Goal: Task Accomplishment & Management: Manage account settings

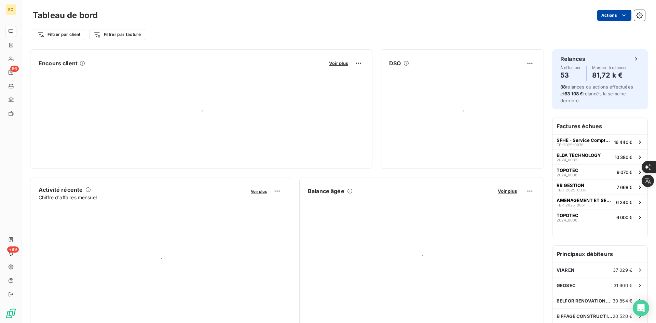
click at [614, 17] on html "EC 56 +99 Tableau de bord Actions Filtrer par client Filtrer par facture Encour…" at bounding box center [328, 323] width 656 height 646
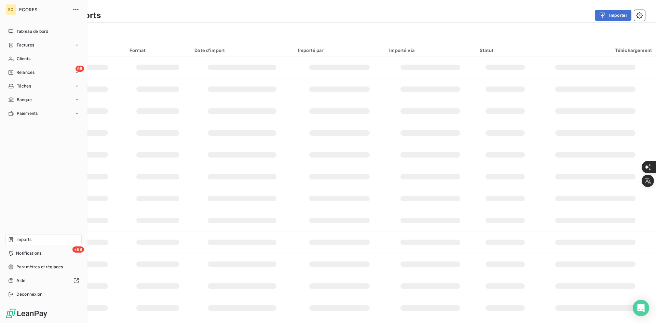
click at [26, 238] on span "Imports" at bounding box center [23, 239] width 15 height 6
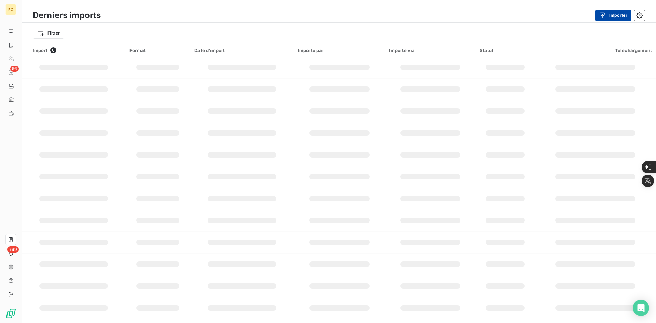
click at [611, 19] on button "Importer" at bounding box center [613, 15] width 37 height 11
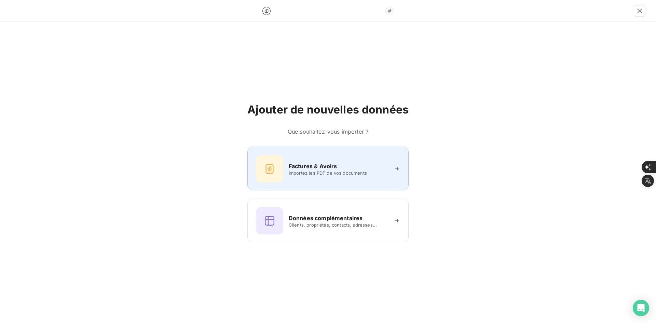
click at [321, 180] on div "Factures & Avoirs Importez les PDF de vos documents" at bounding box center [328, 168] width 144 height 27
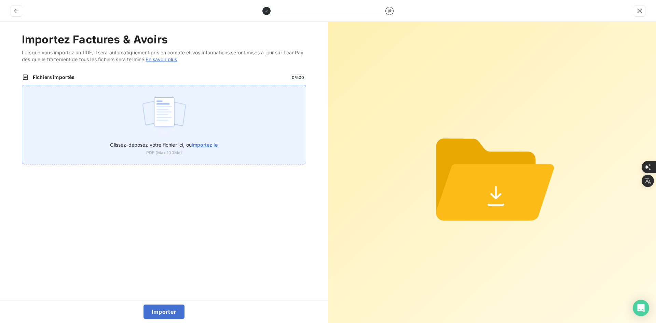
click at [188, 121] on div "Glissez-déposez votre fichier ici, ou importez le PDF (Max 100Mo)" at bounding box center [164, 125] width 284 height 80
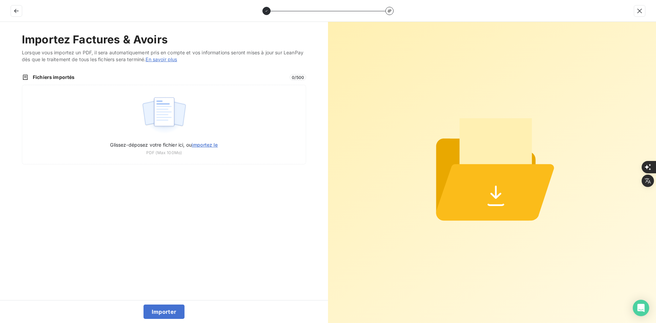
type input "C:\fakepath\FEF-2025-2649.pdf"
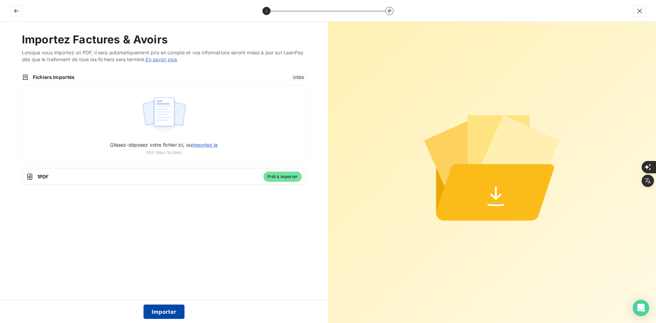
click at [165, 308] on button "Importer" at bounding box center [163, 311] width 41 height 14
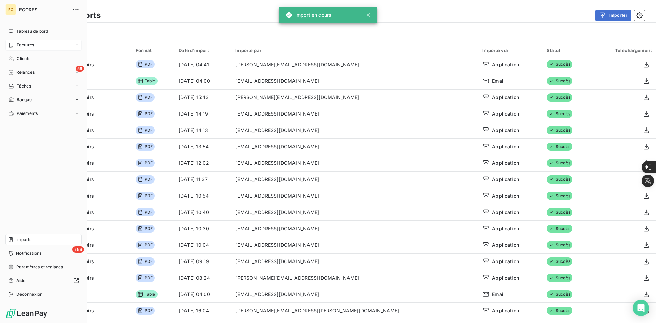
click at [20, 42] on span "Factures" at bounding box center [25, 45] width 17 height 6
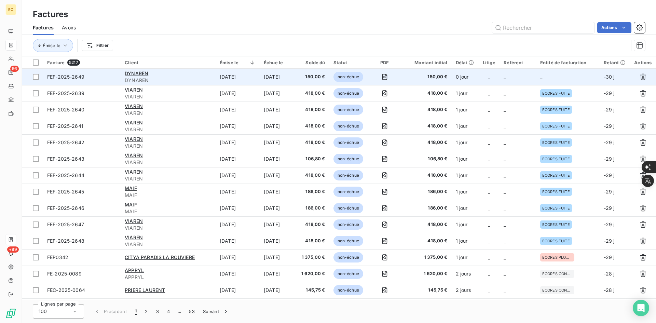
click at [498, 79] on td "_" at bounding box center [488, 77] width 21 height 16
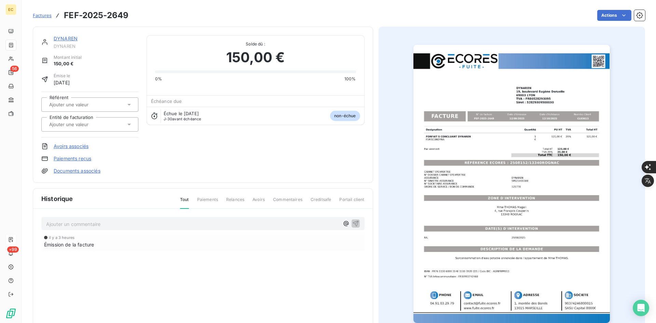
click at [87, 172] on link "Documents associés" at bounding box center [77, 170] width 47 height 7
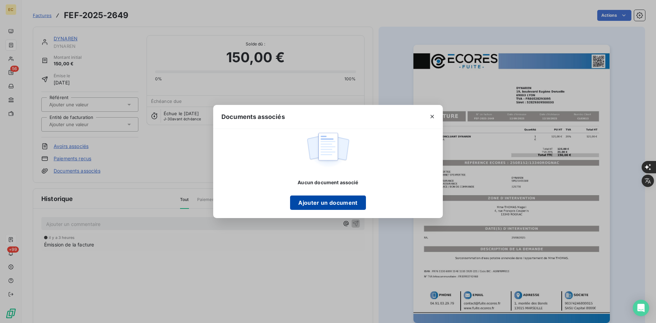
click at [330, 206] on button "Ajouter un document" at bounding box center [327, 202] width 75 height 14
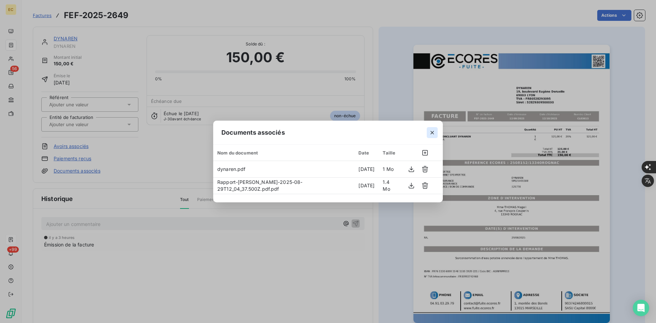
click at [432, 134] on icon "button" at bounding box center [432, 132] width 7 height 7
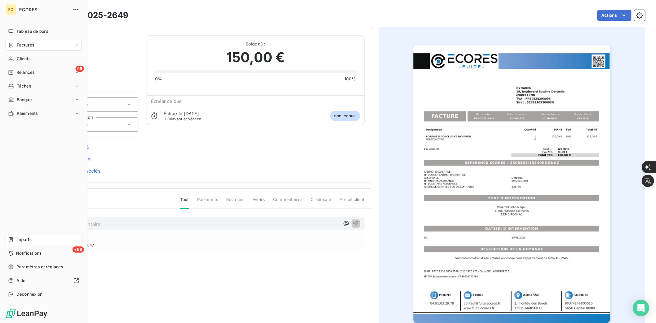
click at [16, 240] on div "Imports" at bounding box center [43, 239] width 76 height 11
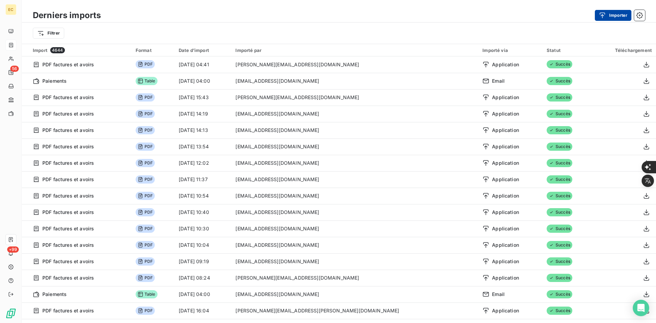
click at [610, 16] on button "Importer" at bounding box center [613, 15] width 37 height 11
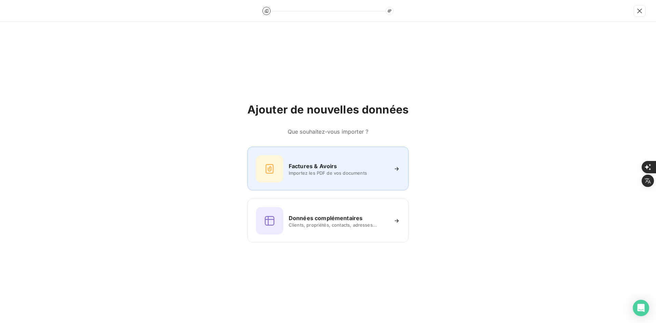
click at [328, 180] on div "Factures & Avoirs Importez les PDF de vos documents" at bounding box center [328, 168] width 144 height 27
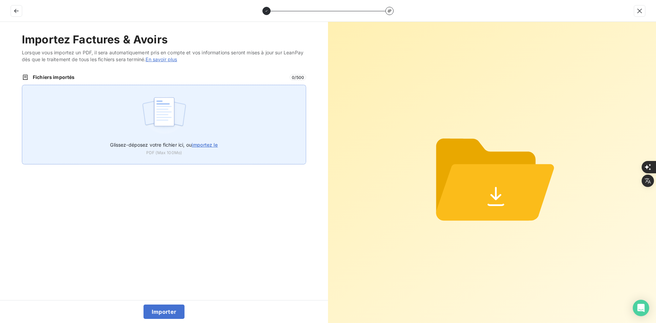
click at [199, 119] on div "Glissez-déposez votre fichier ici, ou importez le PDF (Max 100Mo)" at bounding box center [164, 125] width 284 height 80
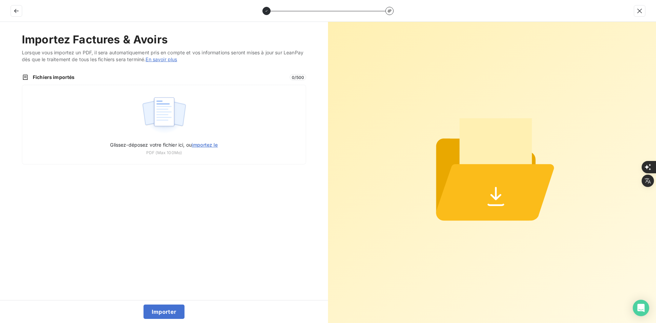
type input "C:\fakepath\FEF-2025-2650.pdf"
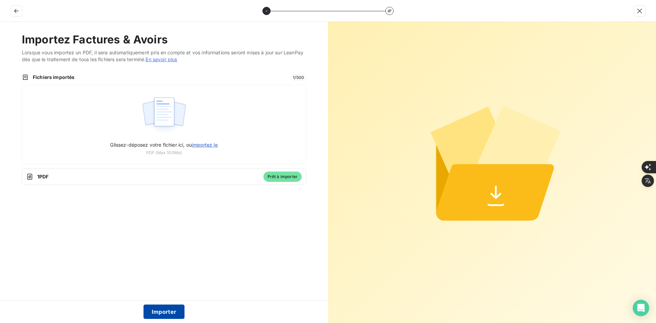
click at [161, 308] on button "Importer" at bounding box center [163, 311] width 41 height 14
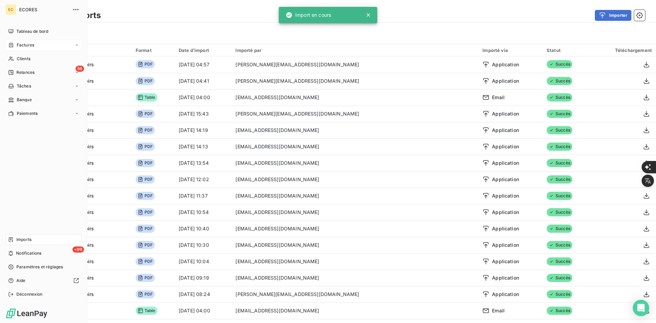
click at [17, 46] on span "Factures" at bounding box center [25, 45] width 17 height 6
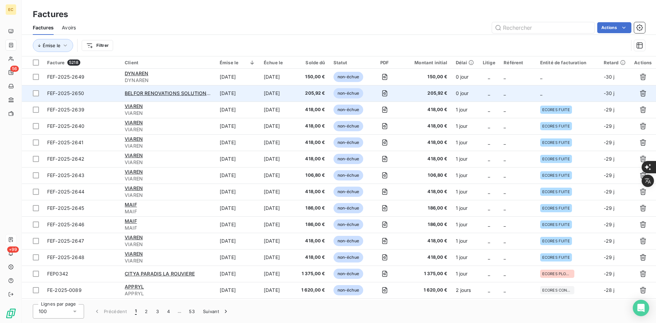
click at [512, 92] on td "_" at bounding box center [517, 93] width 37 height 16
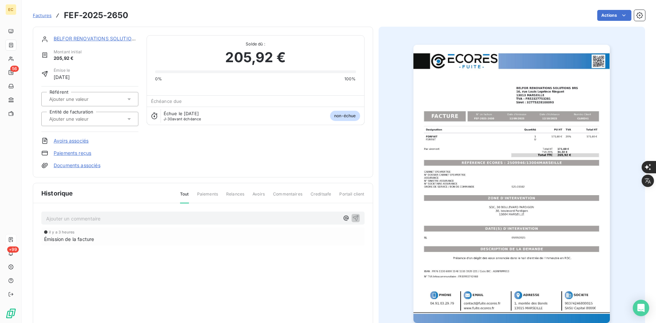
click at [112, 121] on div at bounding box center [86, 118] width 79 height 9
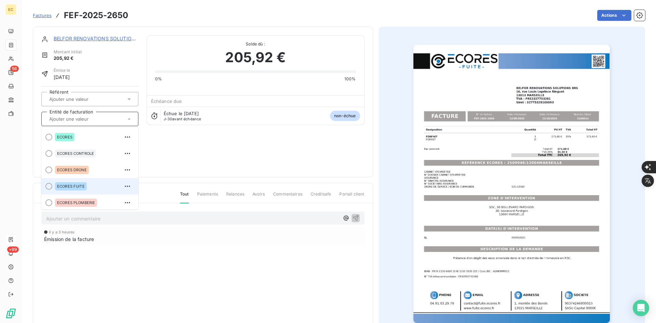
click at [75, 184] on span "ECORES FUITE" at bounding box center [71, 186] width 28 height 4
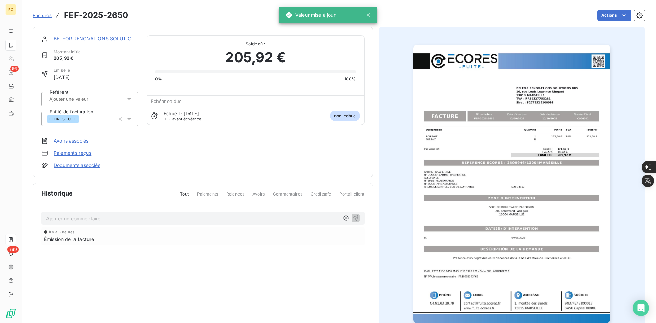
click at [79, 167] on link "Documents associés" at bounding box center [77, 165] width 47 height 7
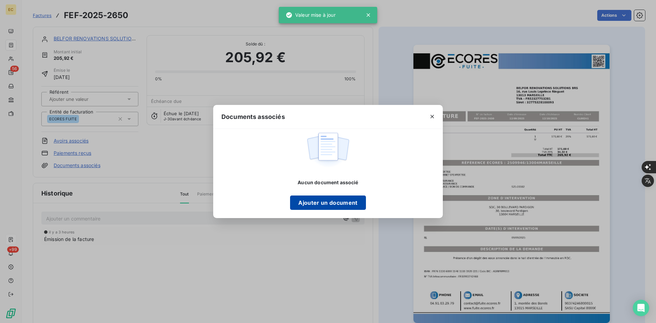
click at [323, 203] on button "Ajouter un document" at bounding box center [327, 202] width 75 height 14
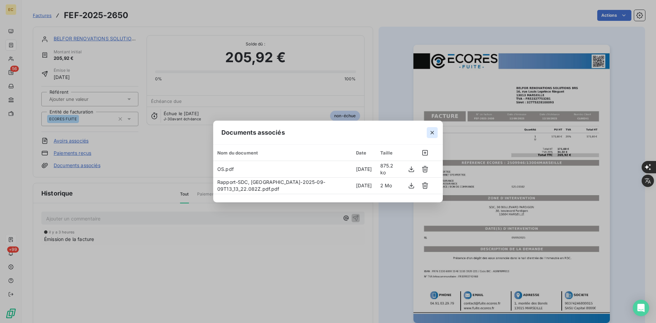
click at [429, 135] on icon "button" at bounding box center [432, 132] width 7 height 7
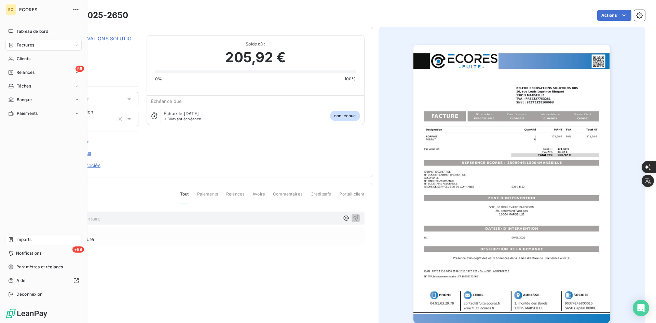
click at [15, 43] on div "Factures" at bounding box center [21, 45] width 26 height 6
click at [35, 46] on div "Factures" at bounding box center [43, 45] width 76 height 11
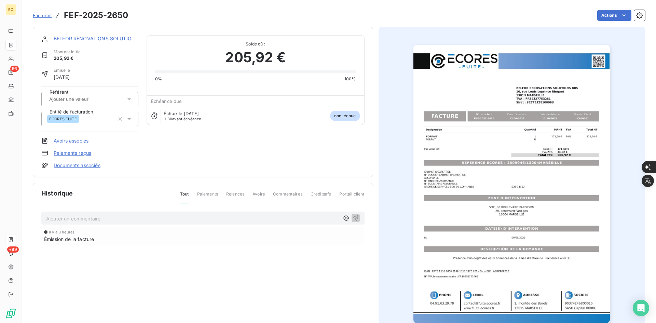
click at [38, 18] on link "Factures" at bounding box center [42, 15] width 19 height 7
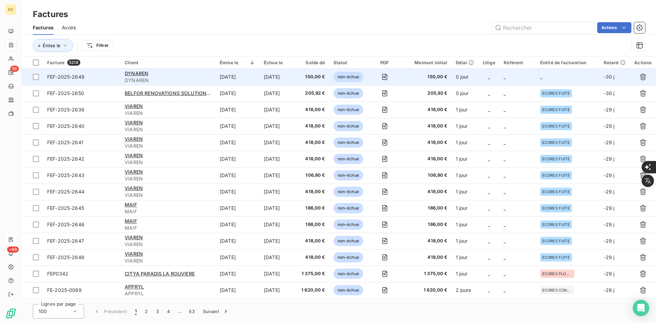
click at [541, 69] on td "_" at bounding box center [568, 77] width 64 height 16
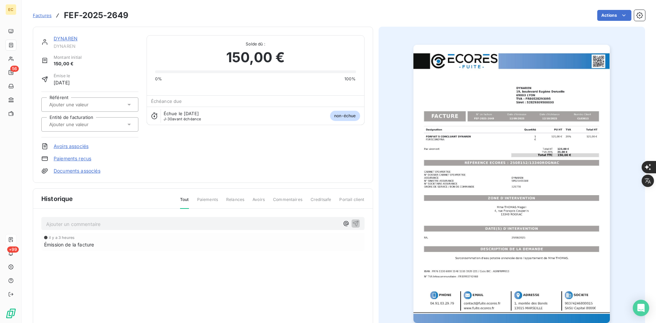
click at [106, 122] on div at bounding box center [86, 124] width 79 height 9
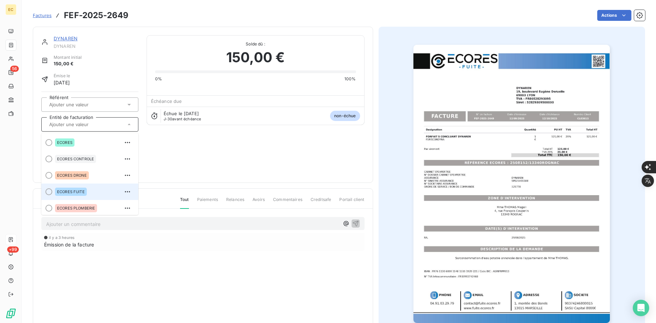
click at [77, 194] on div "ECORES FUITE" at bounding box center [71, 192] width 32 height 8
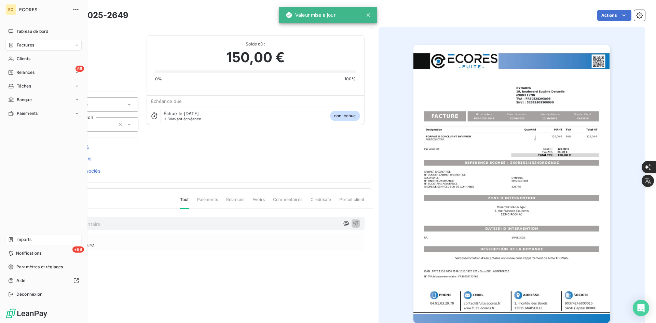
click at [22, 236] on div "Imports" at bounding box center [43, 239] width 76 height 11
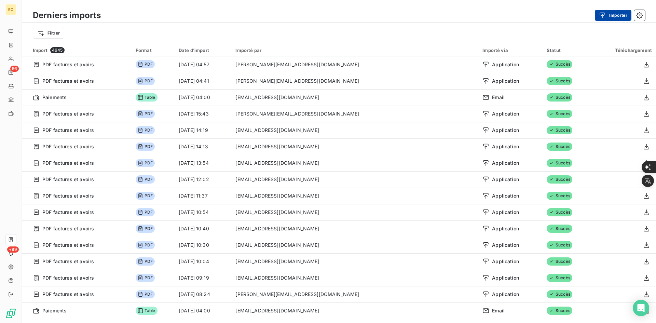
click at [604, 18] on icon "button" at bounding box center [602, 15] width 7 height 7
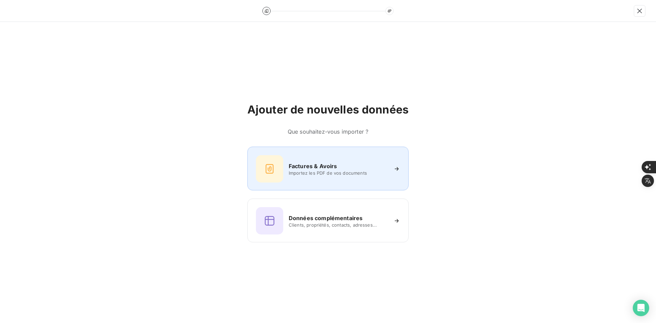
click at [324, 165] on h6 "Factures & Avoirs" at bounding box center [313, 166] width 49 height 8
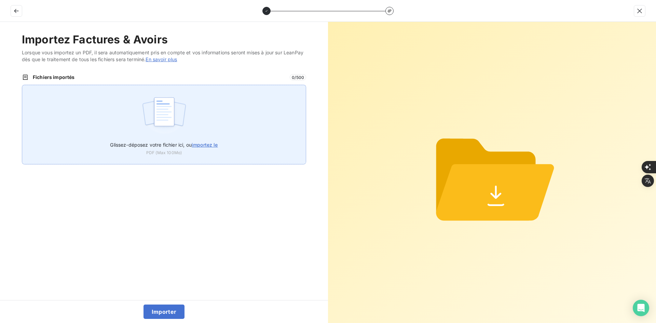
click at [221, 95] on div "Glissez-déposez votre fichier ici, ou importez le PDF (Max 100Mo)" at bounding box center [164, 125] width 284 height 80
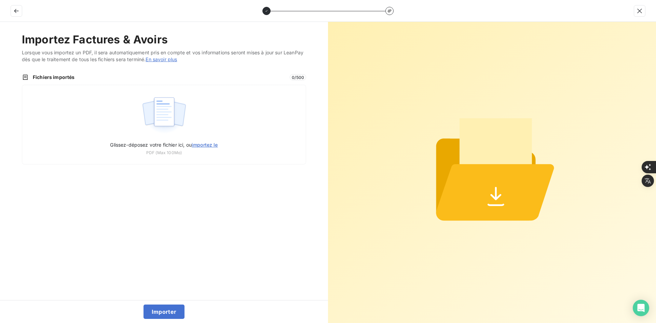
type input "C:\fakepath\FEF-2025-2651.pdf"
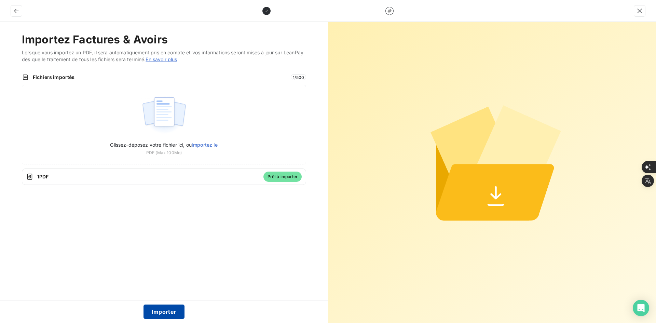
click at [171, 312] on button "Importer" at bounding box center [163, 311] width 41 height 14
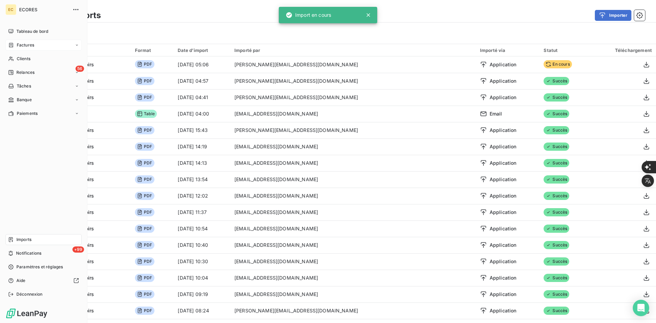
click at [29, 47] on span "Factures" at bounding box center [25, 45] width 17 height 6
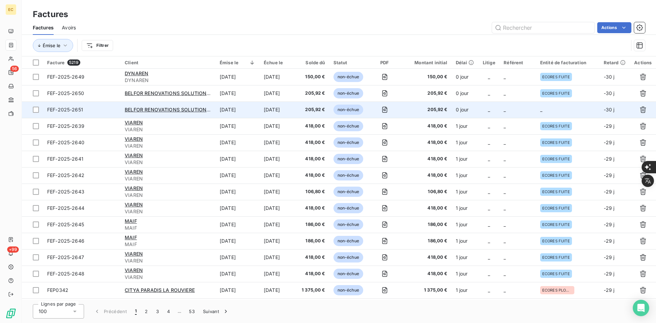
click at [516, 113] on td "_" at bounding box center [517, 109] width 37 height 16
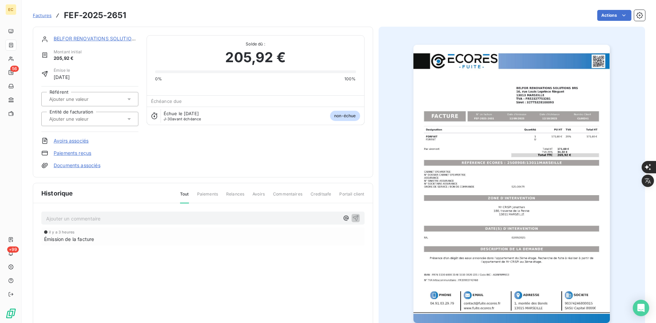
click at [111, 120] on div at bounding box center [86, 118] width 79 height 9
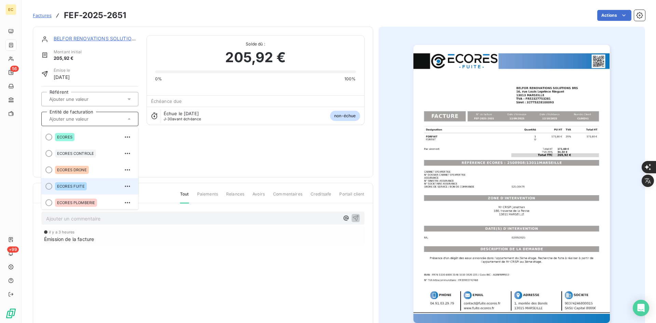
click at [85, 187] on div "ECORES FUITE" at bounding box center [71, 186] width 32 height 8
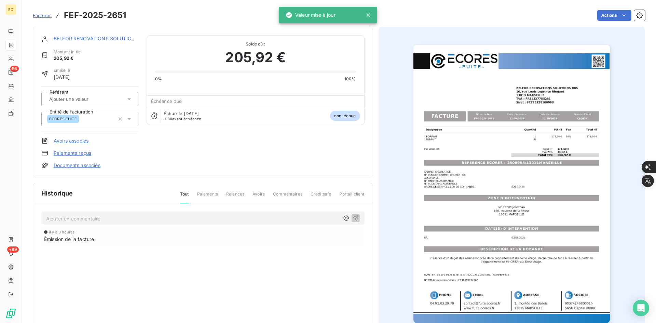
click at [89, 164] on link "Documents associés" at bounding box center [77, 165] width 47 height 7
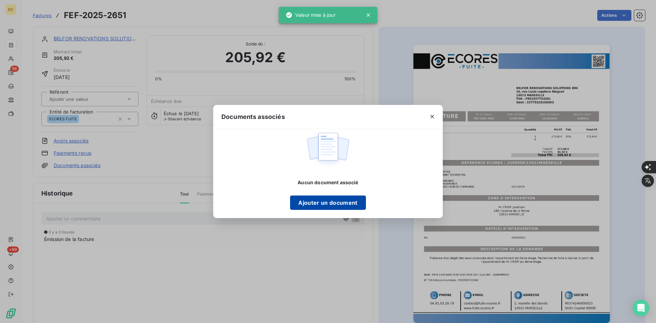
click at [318, 201] on button "Ajouter un document" at bounding box center [327, 202] width 75 height 14
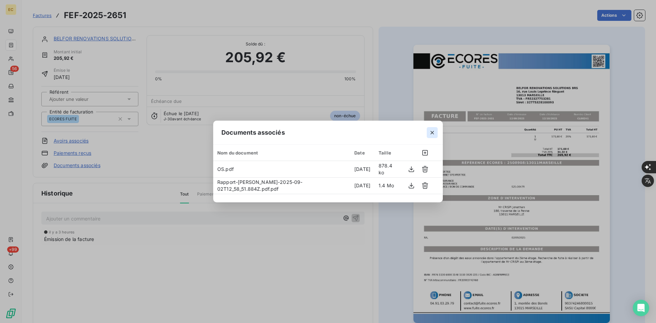
click at [436, 133] on button "button" at bounding box center [432, 132] width 11 height 11
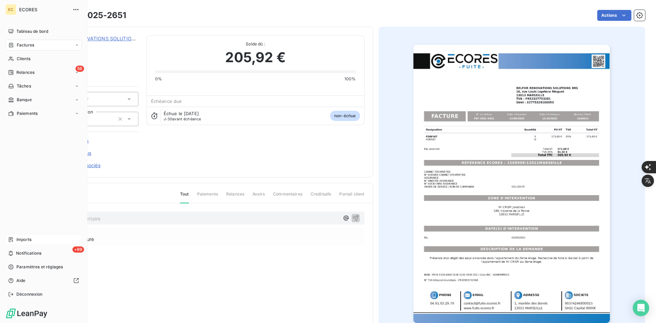
click at [19, 241] on span "Imports" at bounding box center [23, 239] width 15 height 6
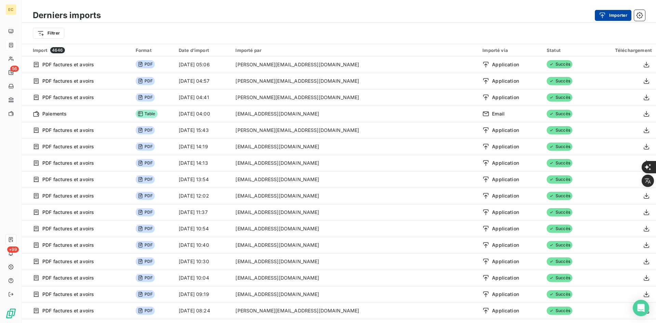
click at [614, 16] on button "Importer" at bounding box center [613, 15] width 37 height 11
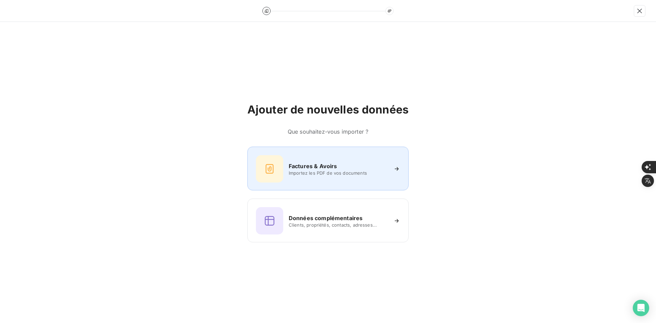
click at [317, 168] on h6 "Factures & Avoirs" at bounding box center [313, 166] width 49 height 8
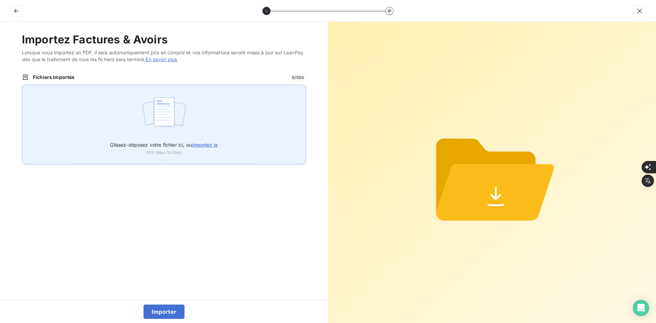
click at [192, 126] on div "Glissez-déposez votre fichier ici, ou importez le PDF (Max 100Mo)" at bounding box center [164, 125] width 284 height 80
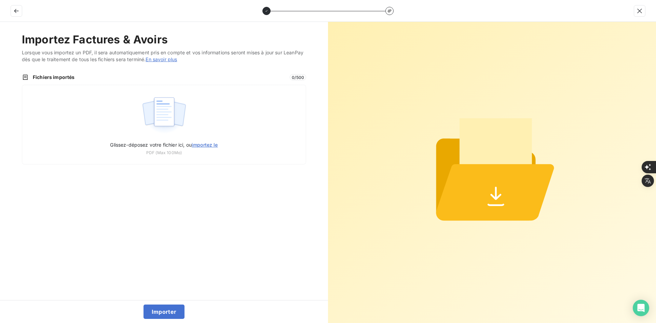
type input "C:\fakepath\FEF-2025-2652.pdf"
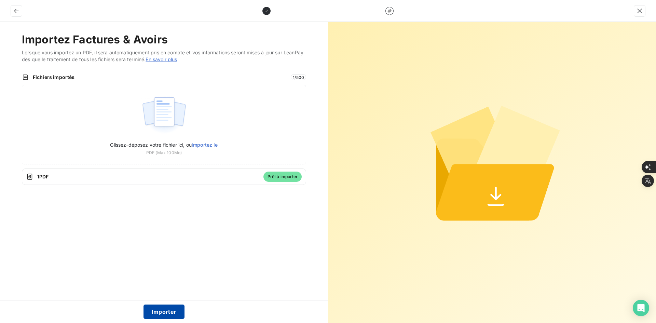
click at [168, 309] on button "Importer" at bounding box center [163, 311] width 41 height 14
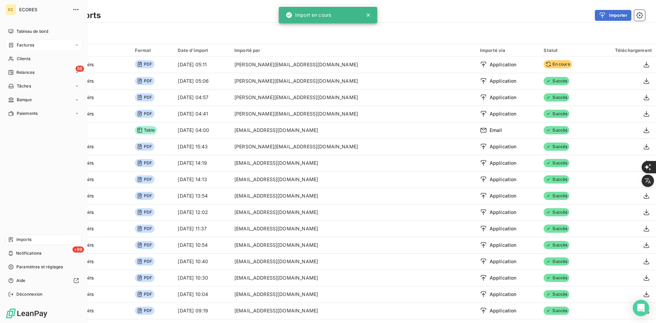
click at [15, 44] on div "Factures" at bounding box center [21, 45] width 26 height 6
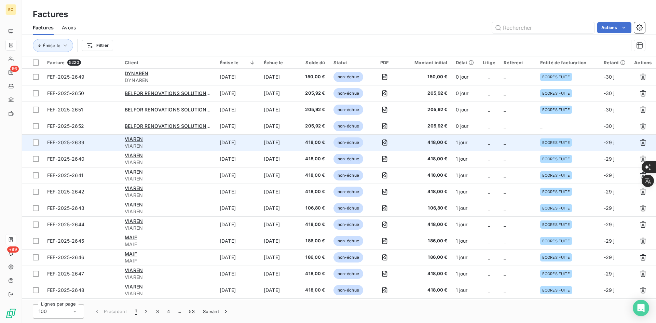
click at [504, 136] on td "_" at bounding box center [517, 142] width 37 height 16
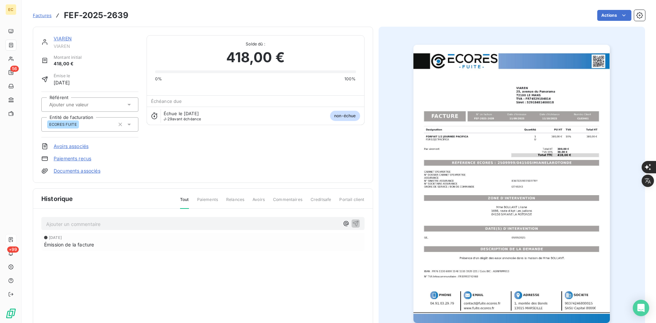
click at [46, 17] on span "Factures" at bounding box center [42, 15] width 19 height 5
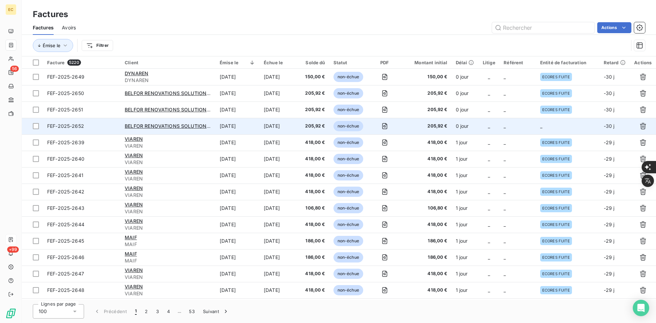
click at [539, 122] on td "_" at bounding box center [568, 126] width 64 height 16
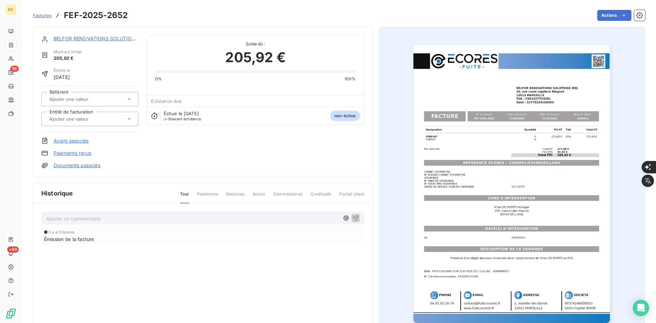
click at [116, 115] on div at bounding box center [86, 118] width 79 height 9
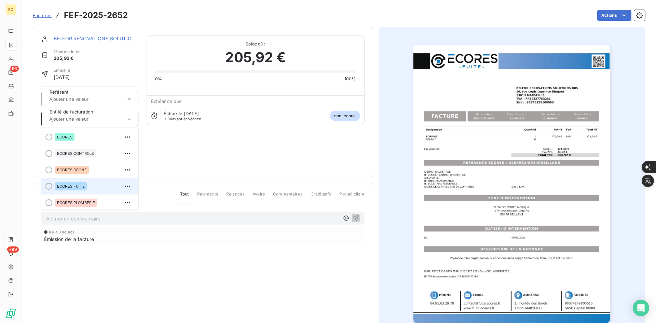
click at [72, 186] on span "ECORES FUITE" at bounding box center [71, 186] width 28 height 4
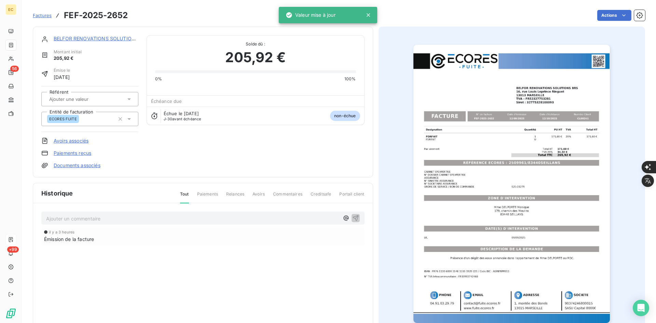
click at [77, 164] on link "Documents associés" at bounding box center [77, 165] width 47 height 7
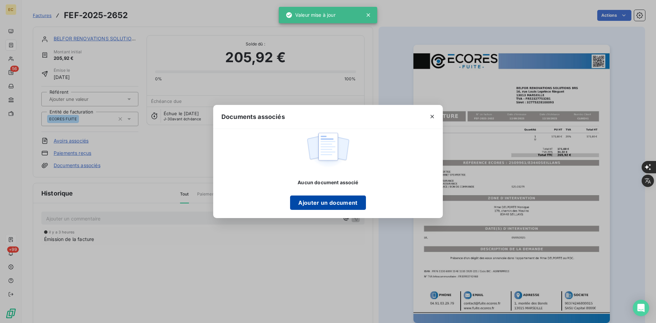
click at [323, 205] on button "Ajouter un document" at bounding box center [327, 202] width 75 height 14
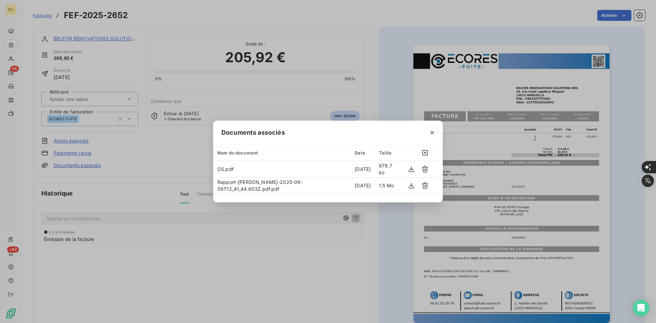
click at [131, 135] on div "Documents associés Nom du document Date Taille OS.pdf [DATE] 878.7 ko Rapport-[…" at bounding box center [328, 161] width 656 height 323
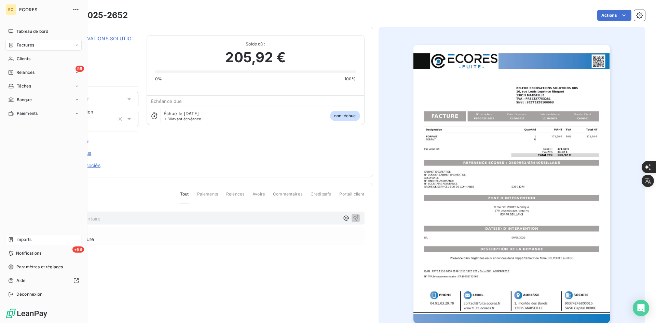
drag, startPoint x: 17, startPoint y: 238, endPoint x: 22, endPoint y: 238, distance: 4.8
click at [17, 238] on span "Imports" at bounding box center [23, 239] width 15 height 6
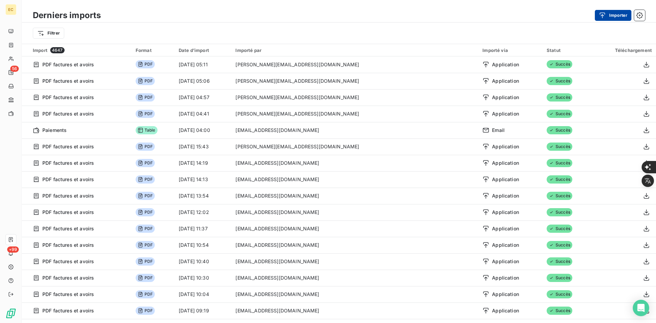
click at [615, 16] on button "Importer" at bounding box center [613, 15] width 37 height 11
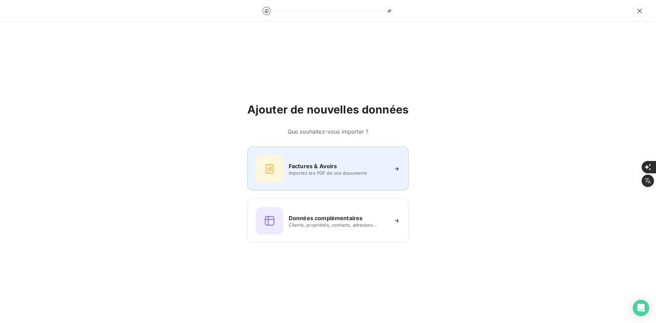
click at [348, 156] on div "Factures & Avoirs Importez les PDF de vos documents" at bounding box center [328, 168] width 144 height 27
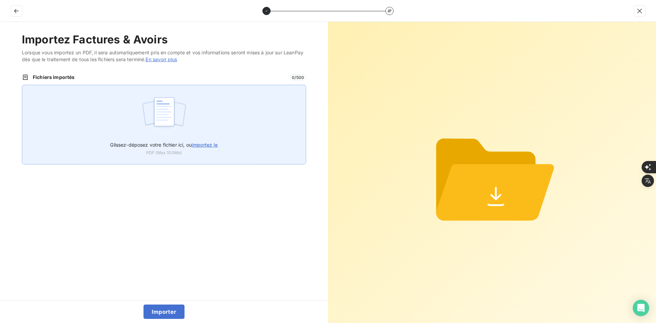
click at [237, 129] on div "Glissez-déposez votre fichier ici, ou importez le PDF (Max 100Mo)" at bounding box center [164, 125] width 284 height 80
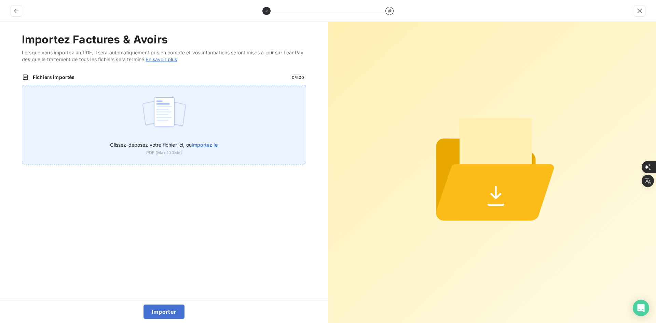
type input "C:\fakepath\FEF-2025-2653.pdf"
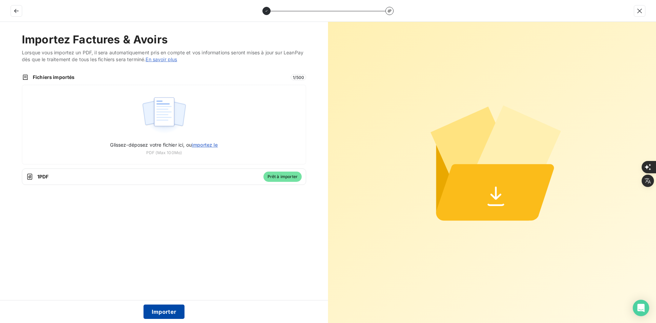
click at [164, 308] on button "Importer" at bounding box center [163, 311] width 41 height 14
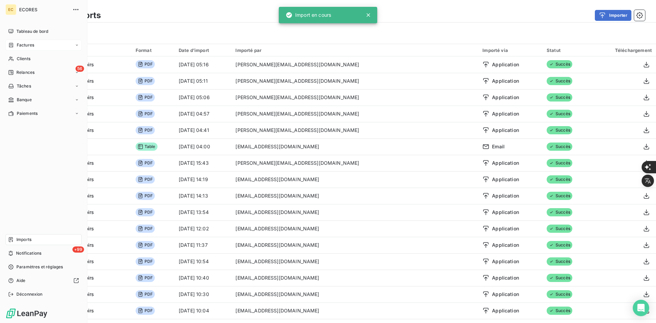
click at [26, 44] on span "Factures" at bounding box center [25, 45] width 17 height 6
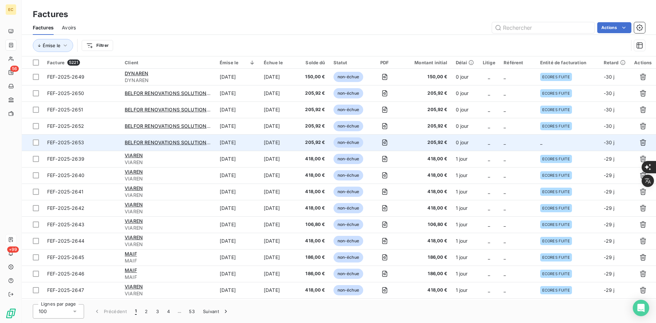
click at [560, 138] on td "_" at bounding box center [568, 142] width 64 height 16
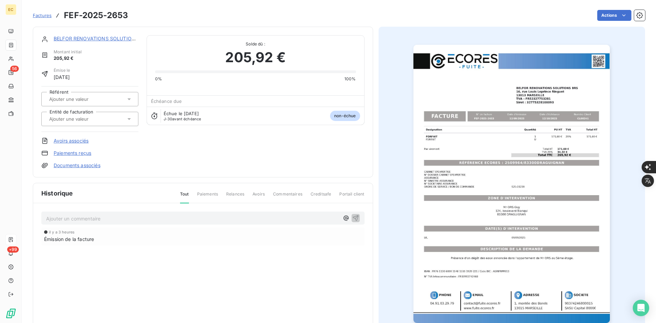
click at [103, 117] on input "text" at bounding box center [83, 119] width 69 height 6
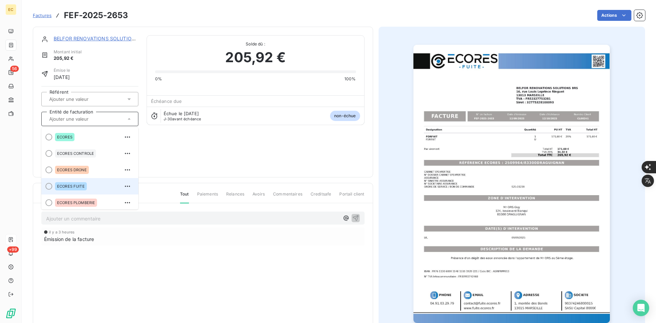
click at [83, 186] on span "ECORES FUITE" at bounding box center [71, 186] width 28 height 4
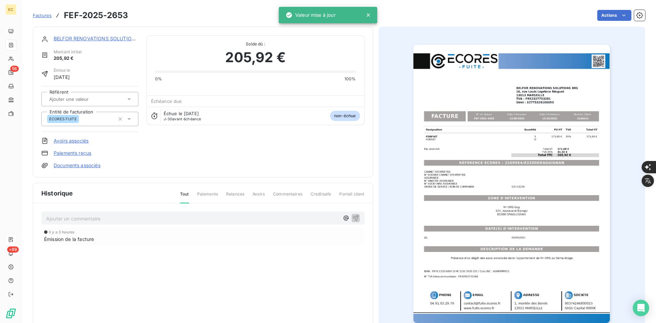
click at [88, 162] on link "Documents associés" at bounding box center [77, 165] width 47 height 7
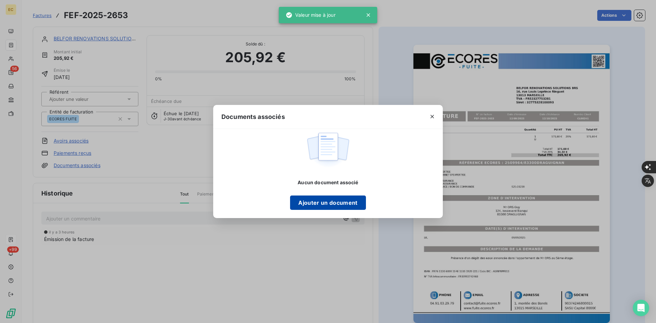
click at [346, 198] on button "Ajouter un document" at bounding box center [327, 202] width 75 height 14
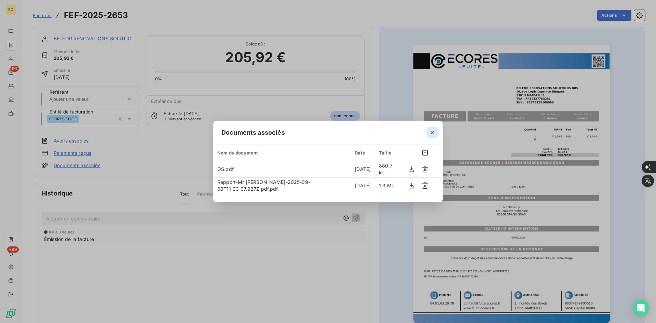
click at [433, 133] on icon "button" at bounding box center [432, 132] width 7 height 7
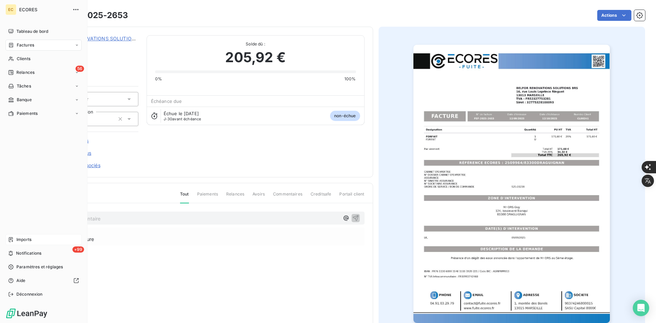
click at [22, 238] on span "Imports" at bounding box center [23, 239] width 15 height 6
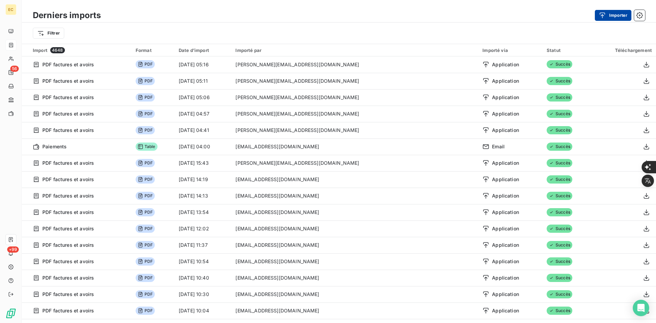
click at [609, 18] on button "Importer" at bounding box center [613, 15] width 37 height 11
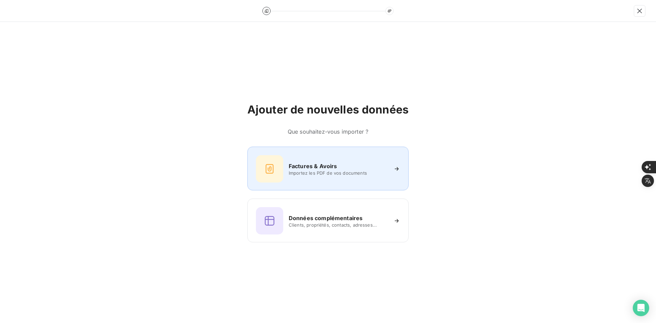
click at [321, 158] on div "Factures & Avoirs Importez les PDF de vos documents" at bounding box center [328, 168] width 144 height 27
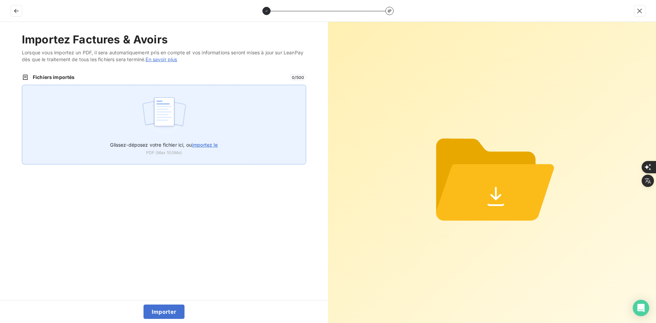
click at [219, 117] on div "Glissez-déposez votre fichier ici, ou importez le PDF (Max 100Mo)" at bounding box center [164, 125] width 284 height 80
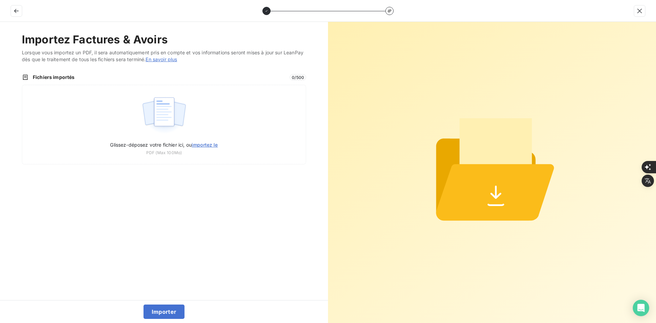
type input "C:\fakepath\FEF-2025-2654.pdf"
click at [160, 312] on button "Importer" at bounding box center [163, 311] width 41 height 14
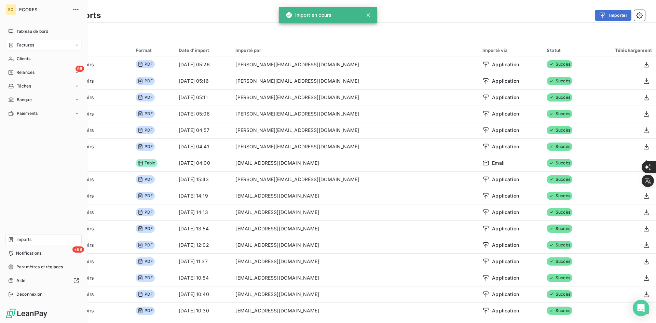
click at [24, 41] on div "Factures" at bounding box center [43, 45] width 76 height 11
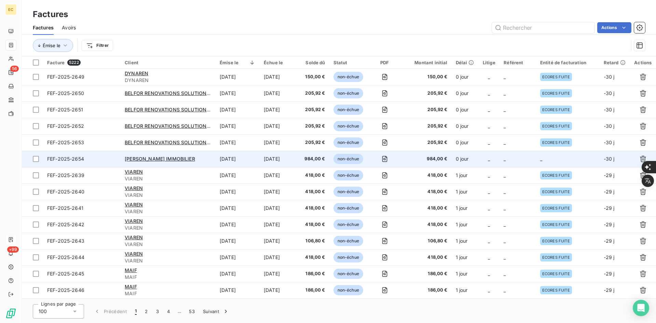
click at [639, 158] on div "En" at bounding box center [657, 167] width 43 height 38
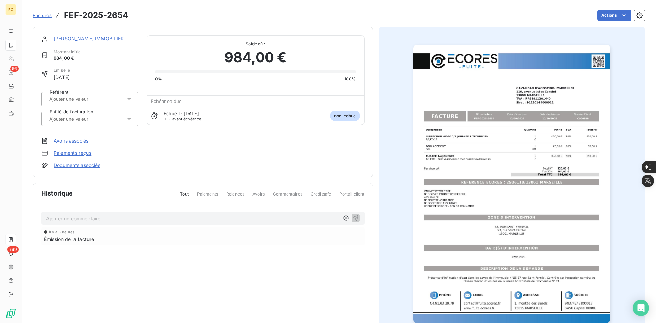
click at [646, 193] on section "Factures FEF-2025-2654 Actions [PERSON_NAME] IMMOBILIER Montant initial 984,00 …" at bounding box center [339, 161] width 634 height 323
click at [43, 16] on span "Factures" at bounding box center [42, 15] width 19 height 5
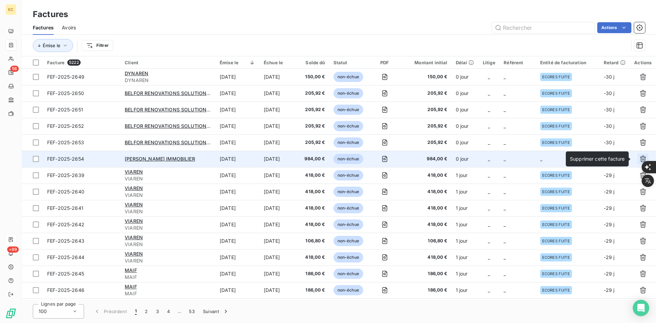
click at [640, 157] on icon "button" at bounding box center [643, 159] width 6 height 6
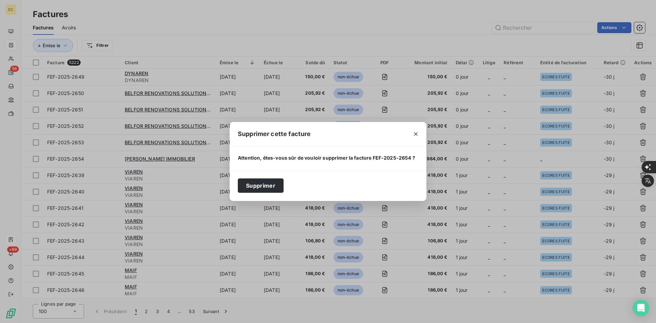
click at [237, 183] on div "Supprimer" at bounding box center [328, 185] width 197 height 31
click at [255, 185] on button "Supprimer" at bounding box center [261, 185] width 46 height 14
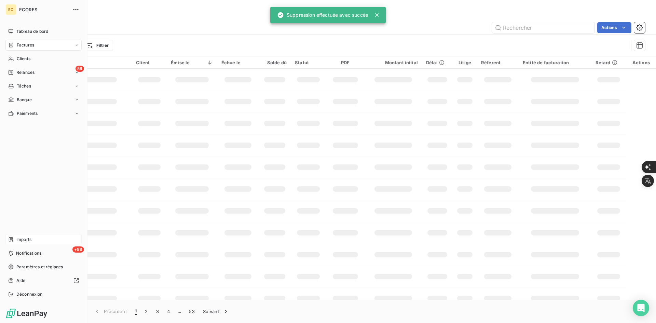
drag, startPoint x: 12, startPoint y: 236, endPoint x: 41, endPoint y: 236, distance: 28.4
click at [13, 236] on div "Imports" at bounding box center [43, 239] width 76 height 11
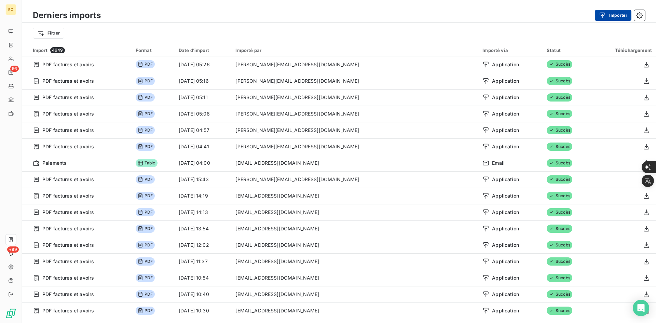
click at [610, 16] on button "Importer" at bounding box center [613, 15] width 37 height 11
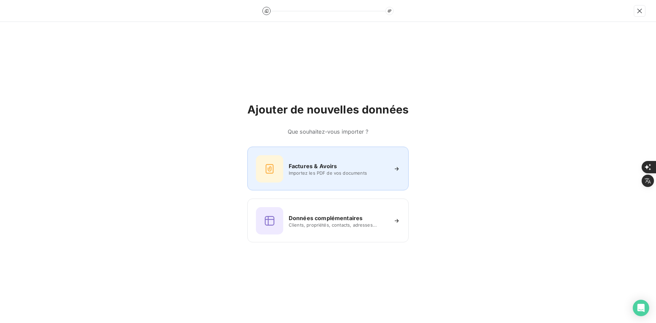
click at [340, 165] on div "Factures & Avoirs" at bounding box center [338, 166] width 99 height 8
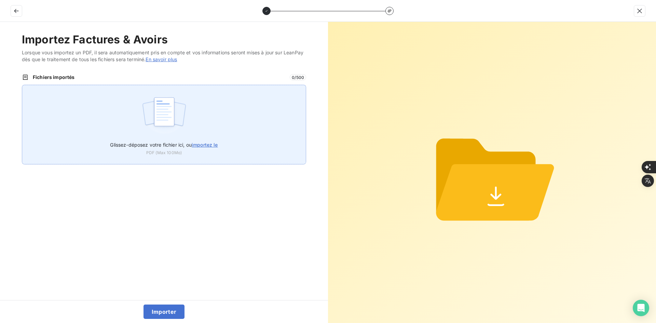
click at [216, 133] on div "Glissez-déposez votre fichier ici, ou importez le PDF (Max 100Mo)" at bounding box center [164, 125] width 284 height 80
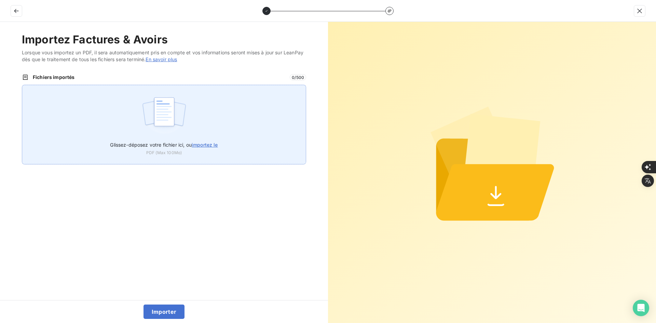
type input "C:\fakepath\FEF-2025-2655.pdf"
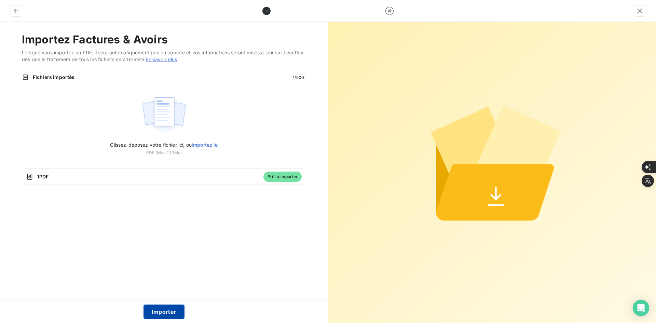
click at [172, 310] on button "Importer" at bounding box center [163, 311] width 41 height 14
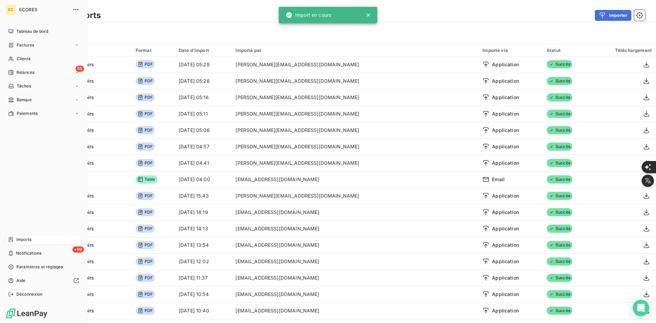
click at [18, 45] on span "Factures" at bounding box center [25, 45] width 17 height 6
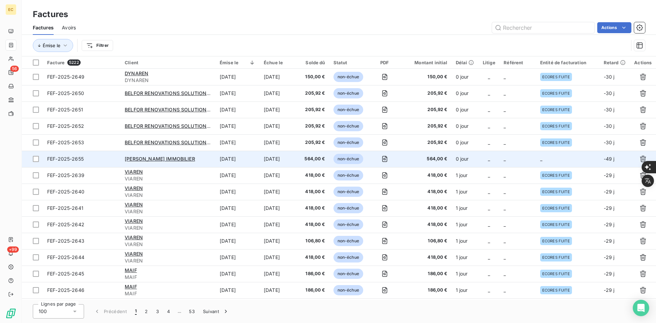
click at [563, 160] on td "_" at bounding box center [568, 159] width 64 height 16
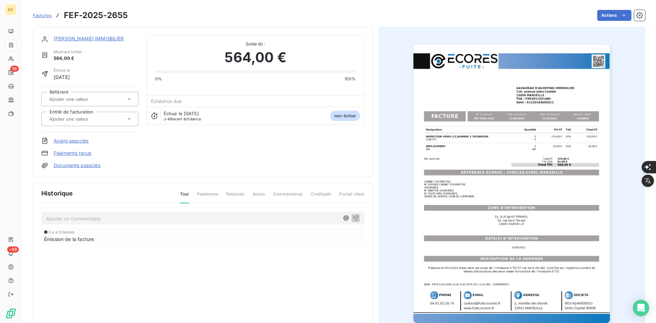
click at [101, 119] on input "text" at bounding box center [83, 119] width 69 height 6
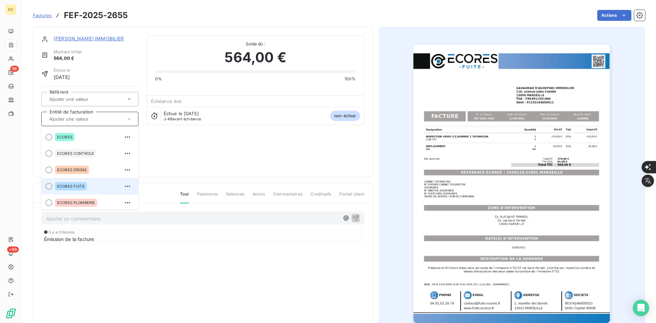
click at [88, 183] on div "ECORES FUITE" at bounding box center [94, 186] width 78 height 11
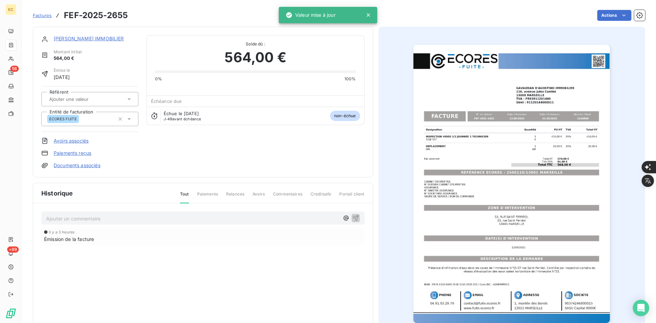
click at [91, 167] on link "Documents associés" at bounding box center [77, 165] width 47 height 7
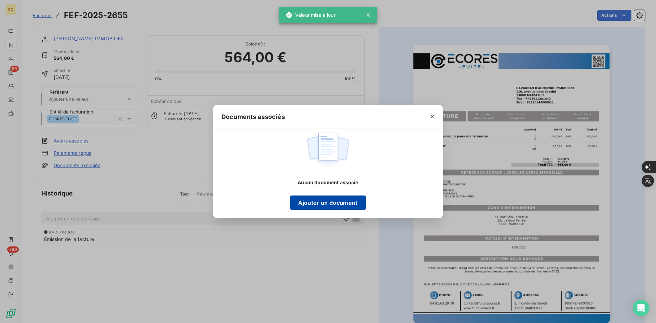
click at [314, 202] on button "Ajouter un document" at bounding box center [327, 202] width 75 height 14
